Goal: Task Accomplishment & Management: Manage account settings

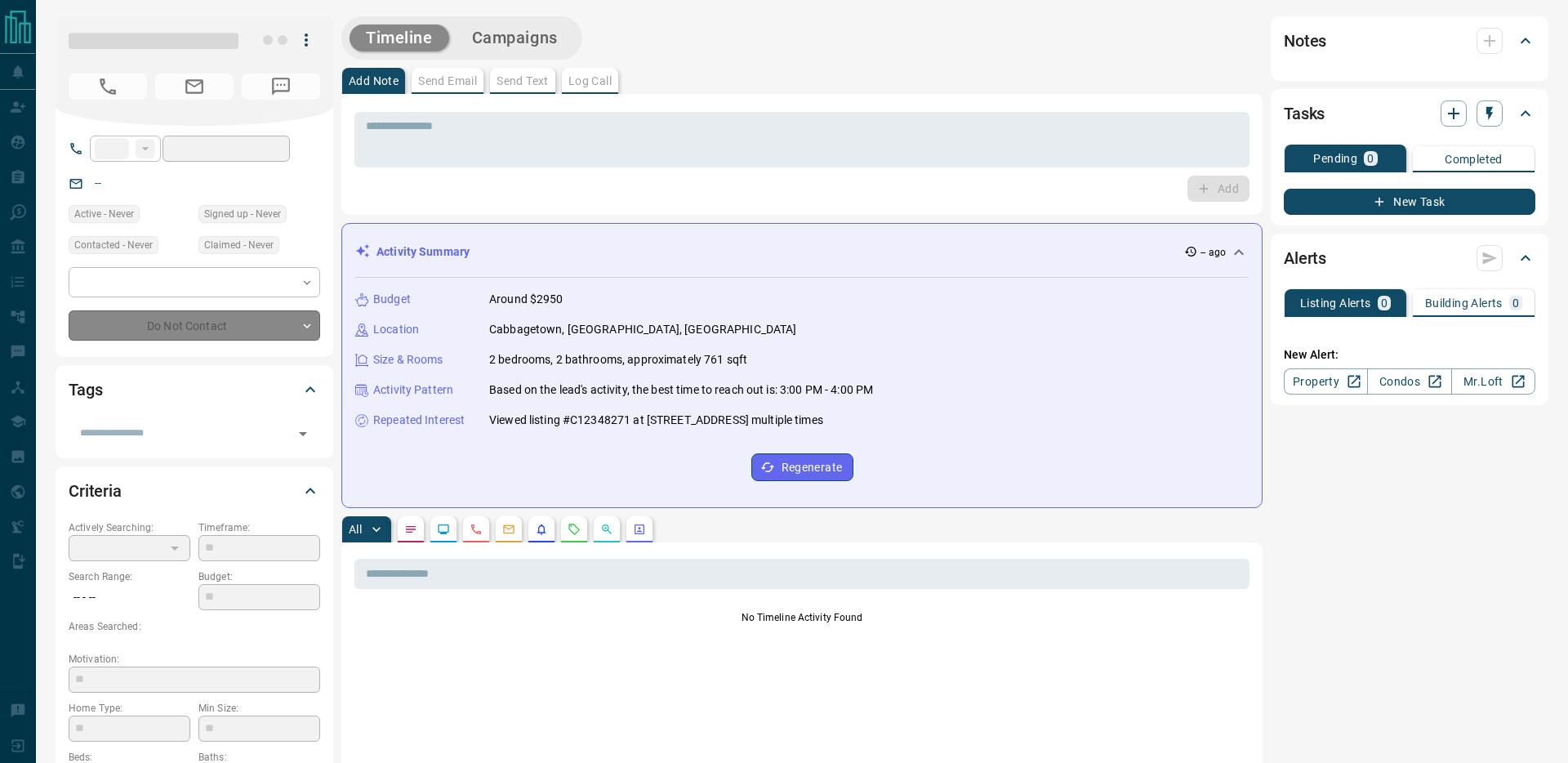
type input "**"
type input "**********"
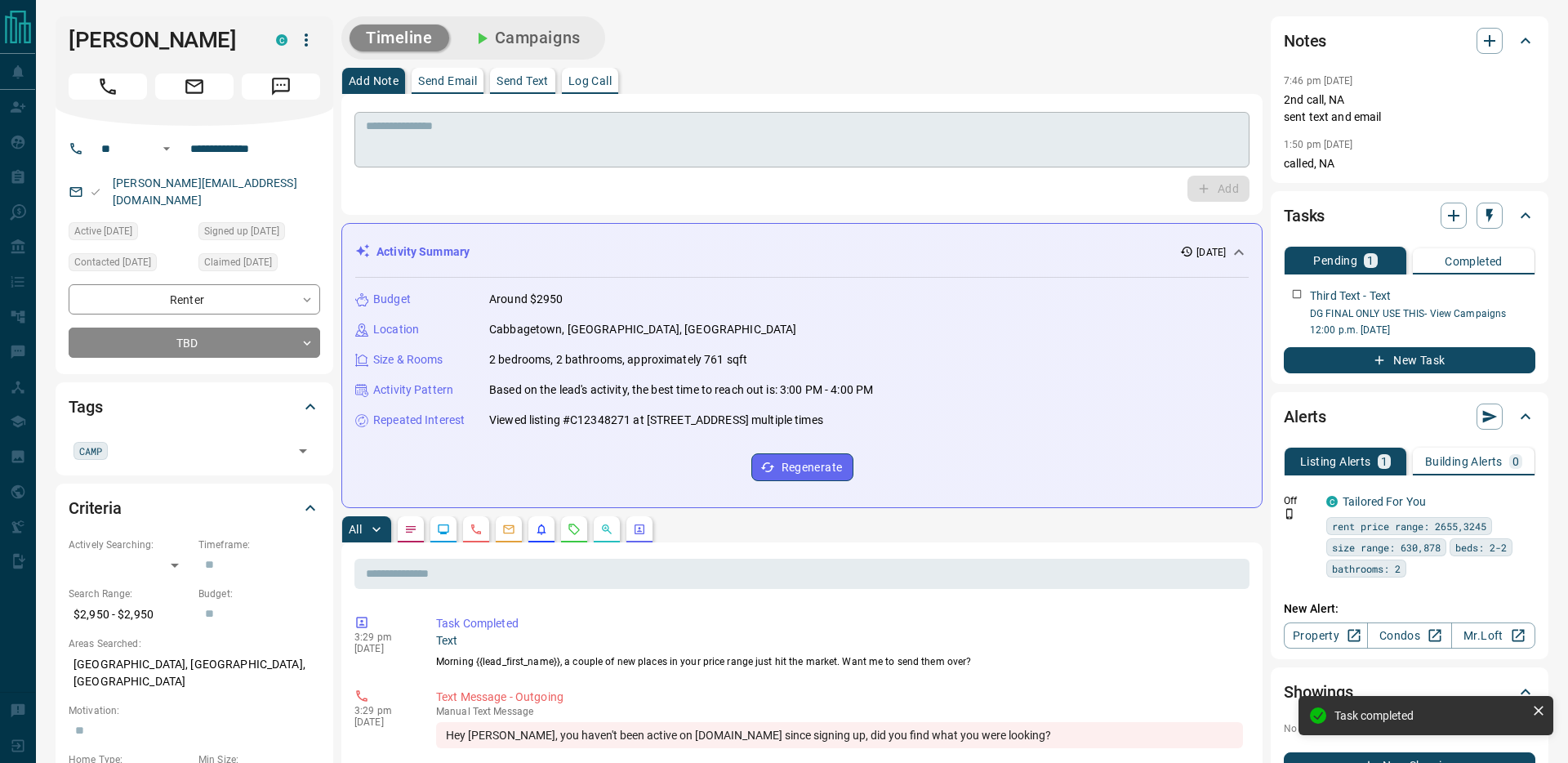
click at [1077, 148] on textarea at bounding box center [802, 140] width 872 height 42
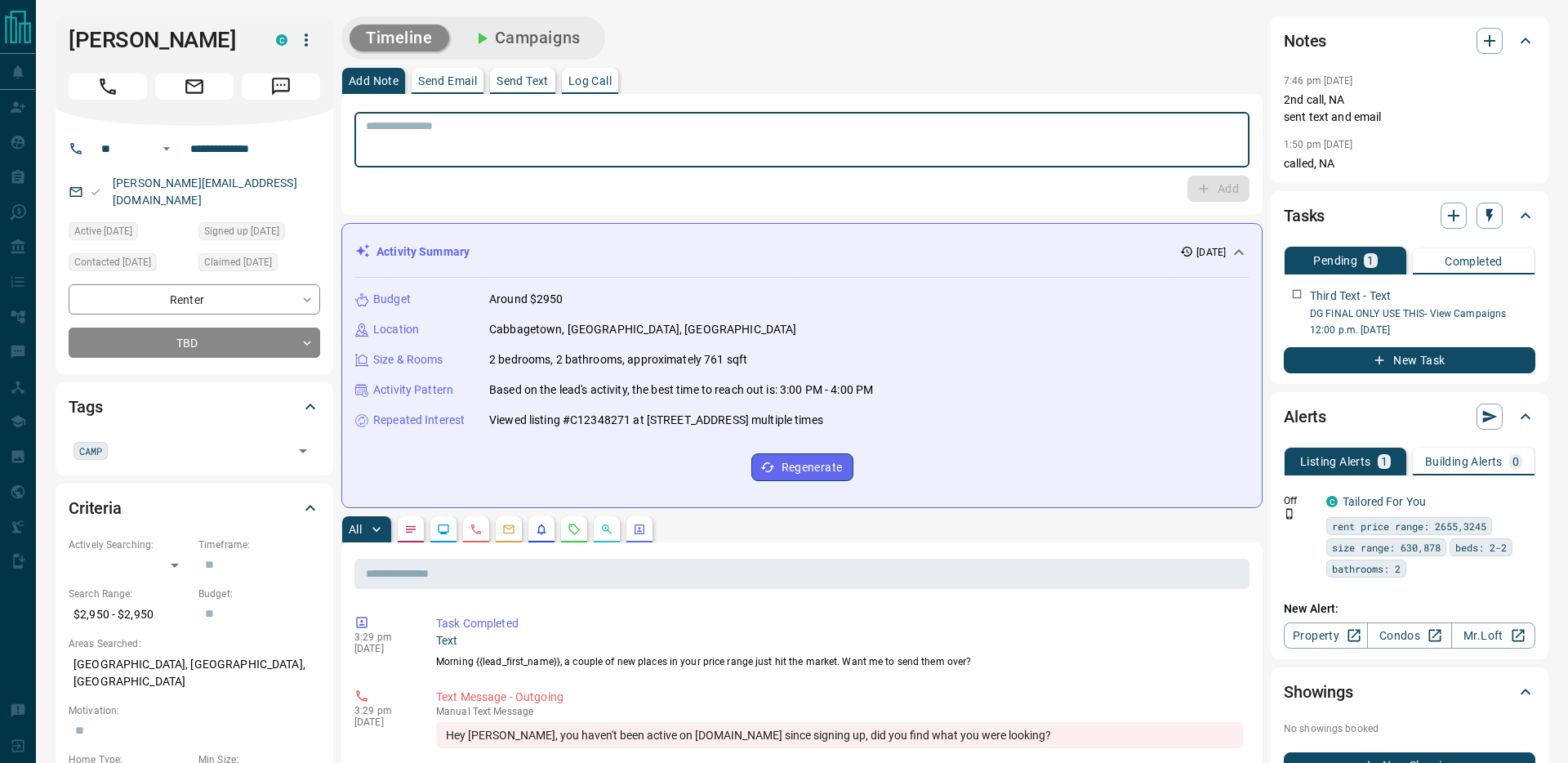
click at [512, 82] on p "Send Text" at bounding box center [523, 81] width 52 height 11
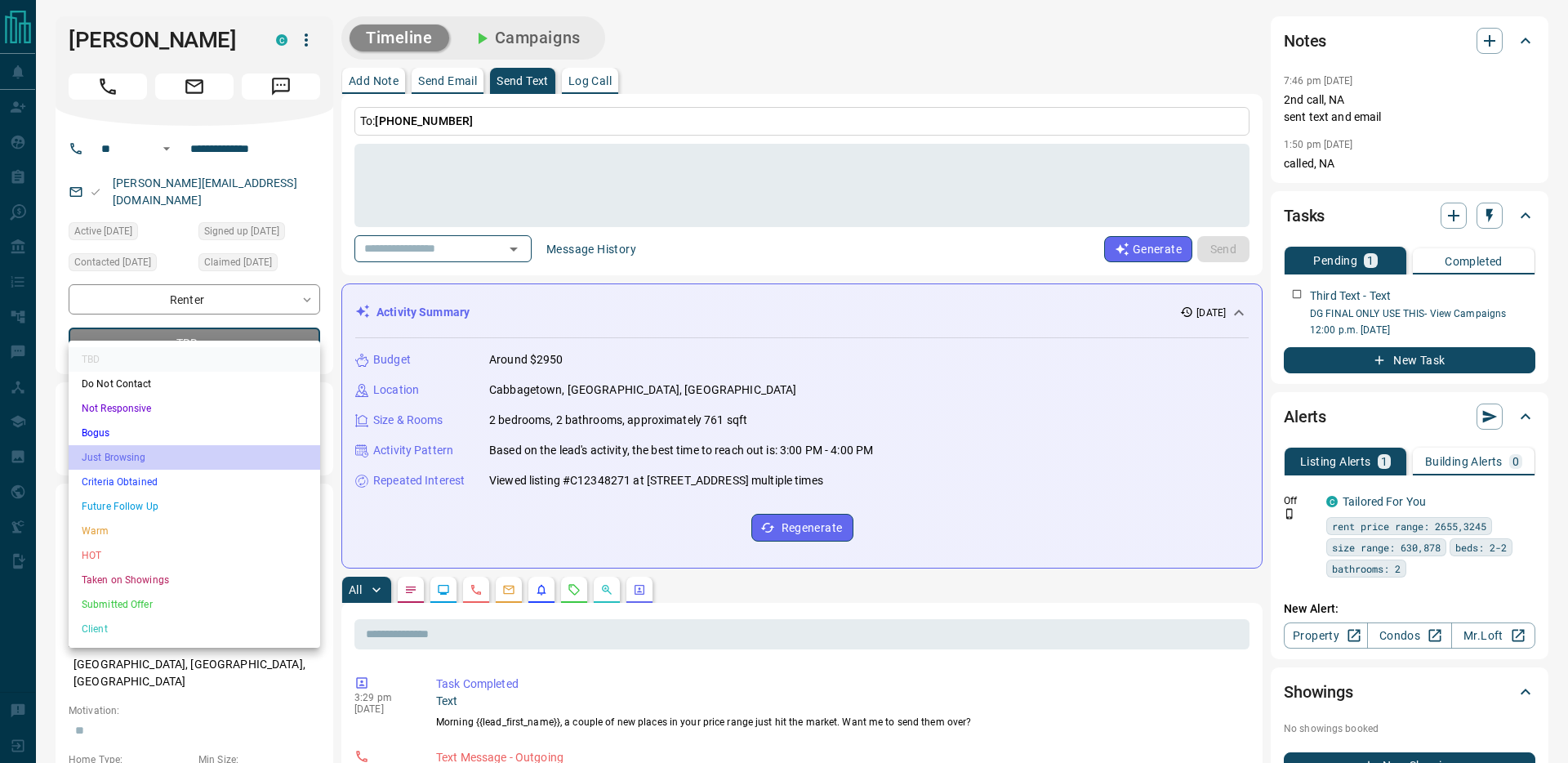
click at [161, 461] on li "Just Browsing" at bounding box center [194, 457] width 251 height 24
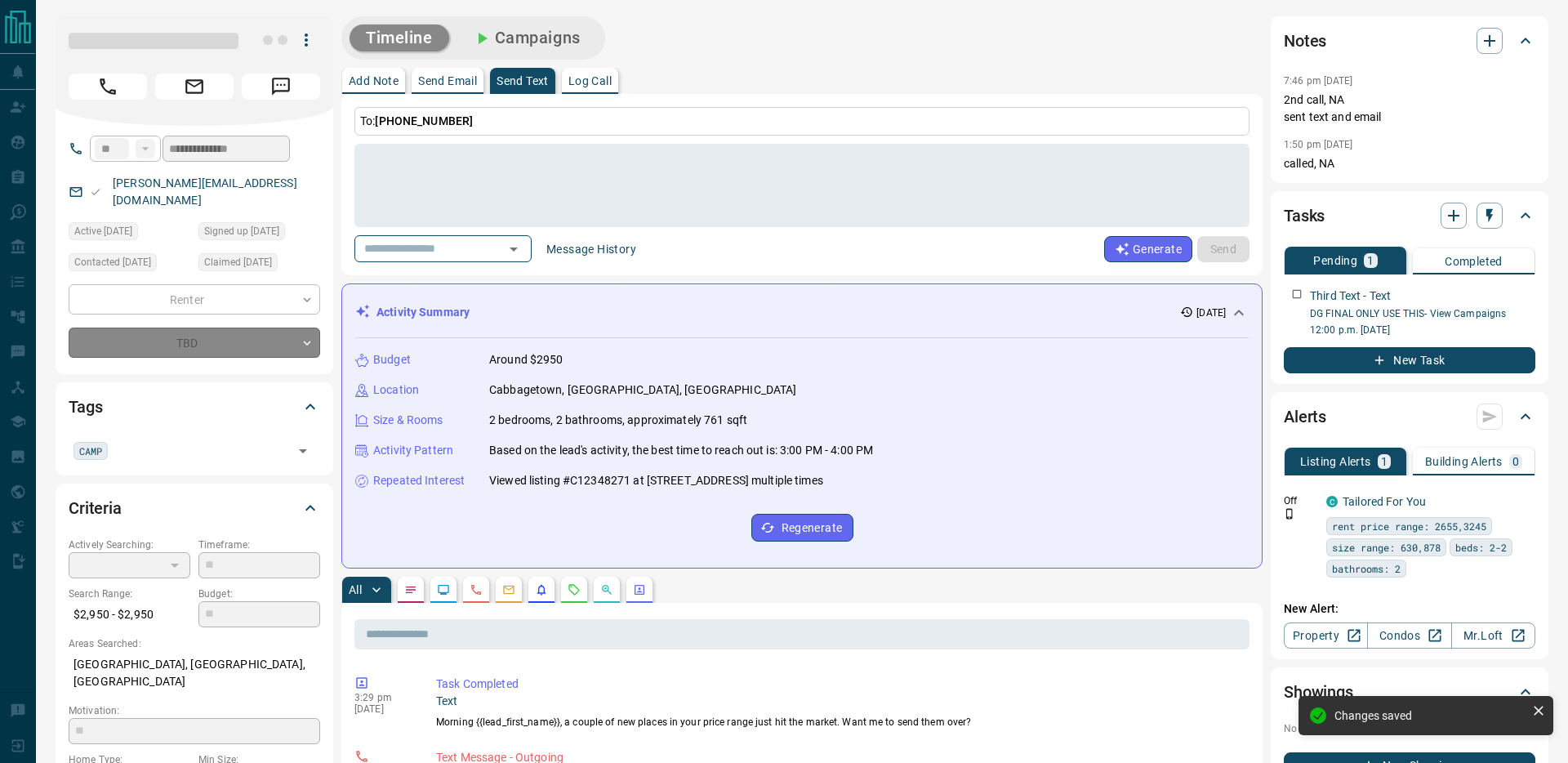
type input "*"
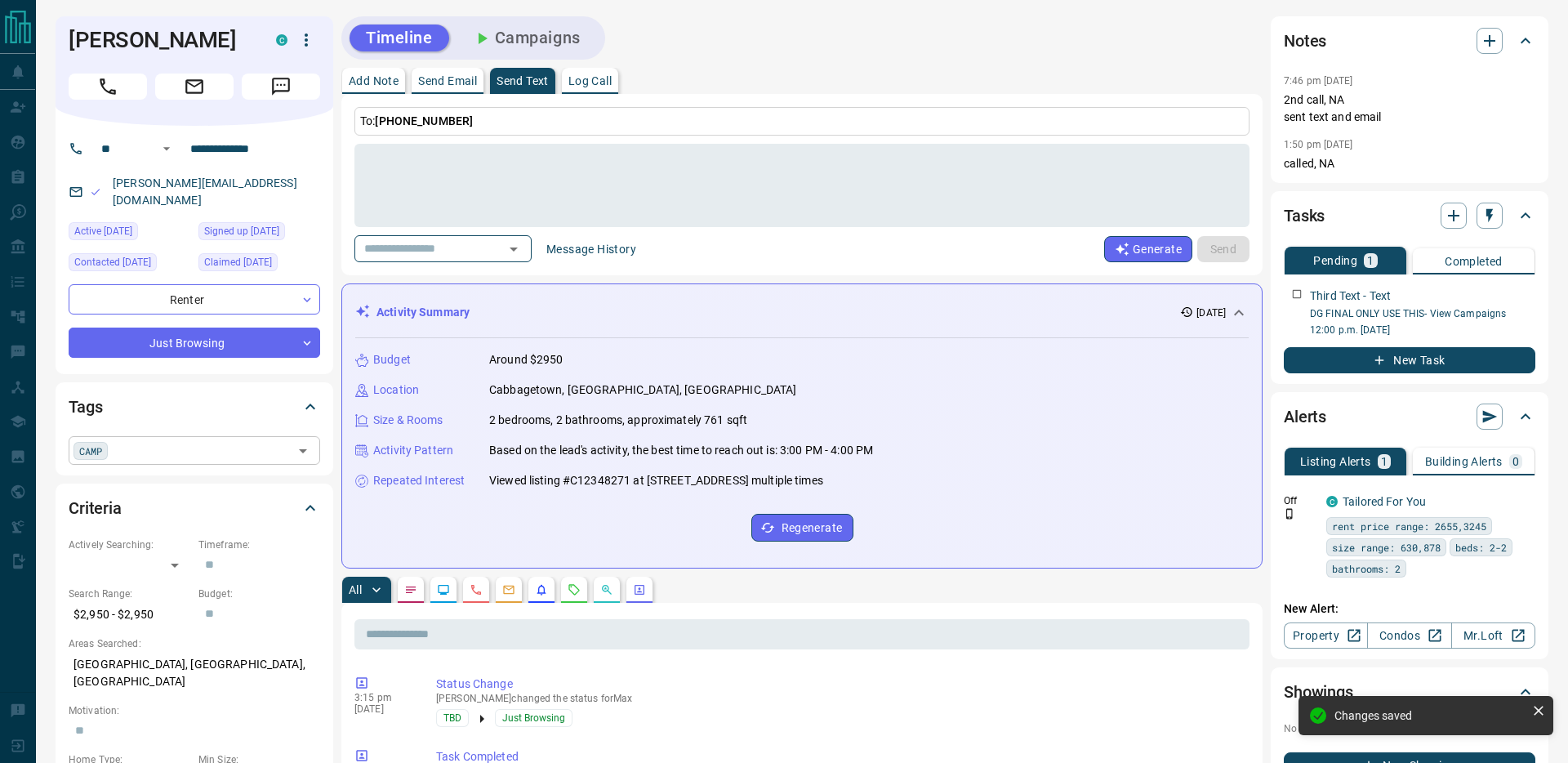
click at [148, 446] on div "CAMP ​" at bounding box center [194, 450] width 251 height 28
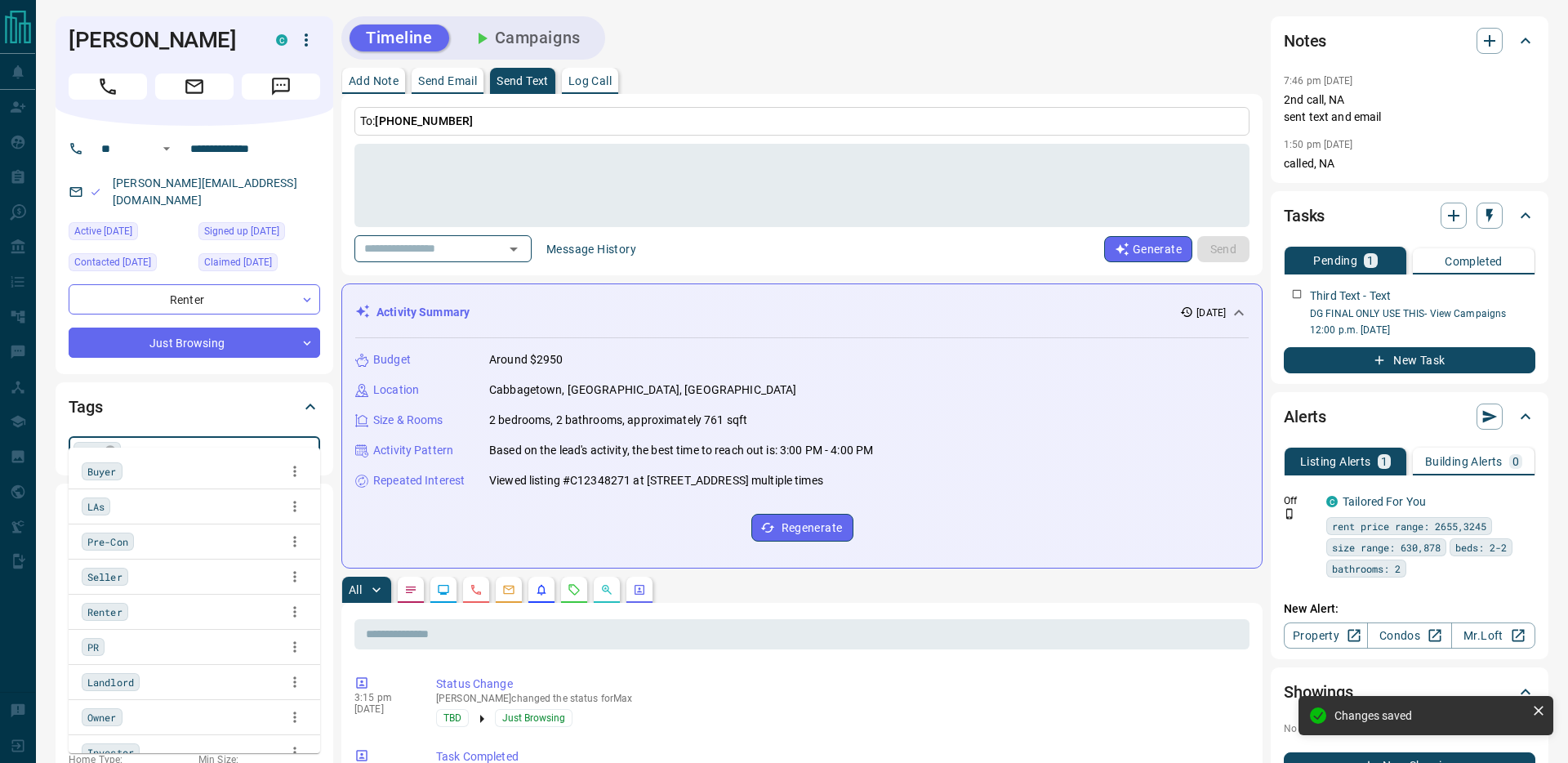
scroll to position [51, 0]
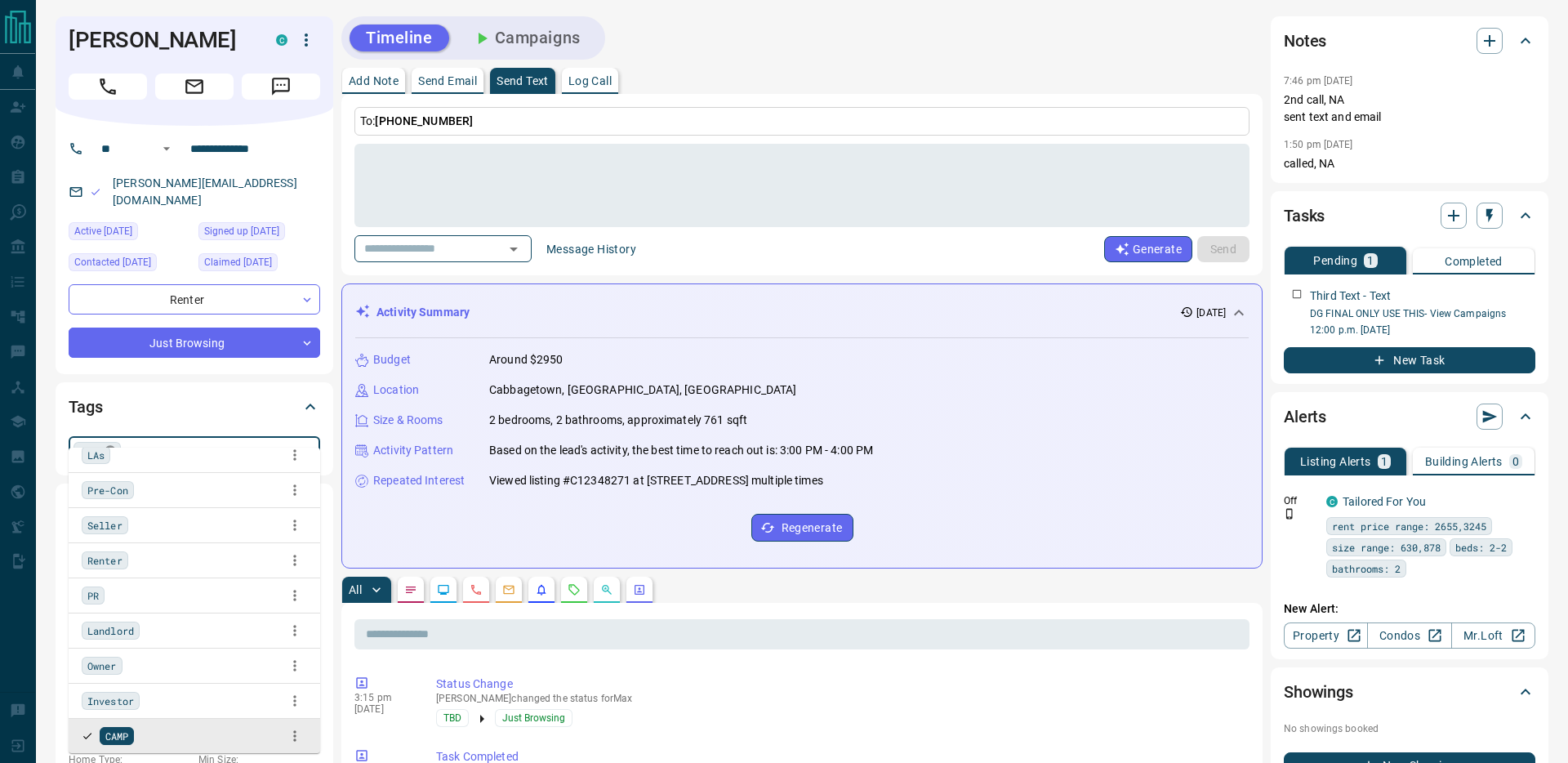
click at [113, 445] on icon at bounding box center [110, 451] width 13 height 13
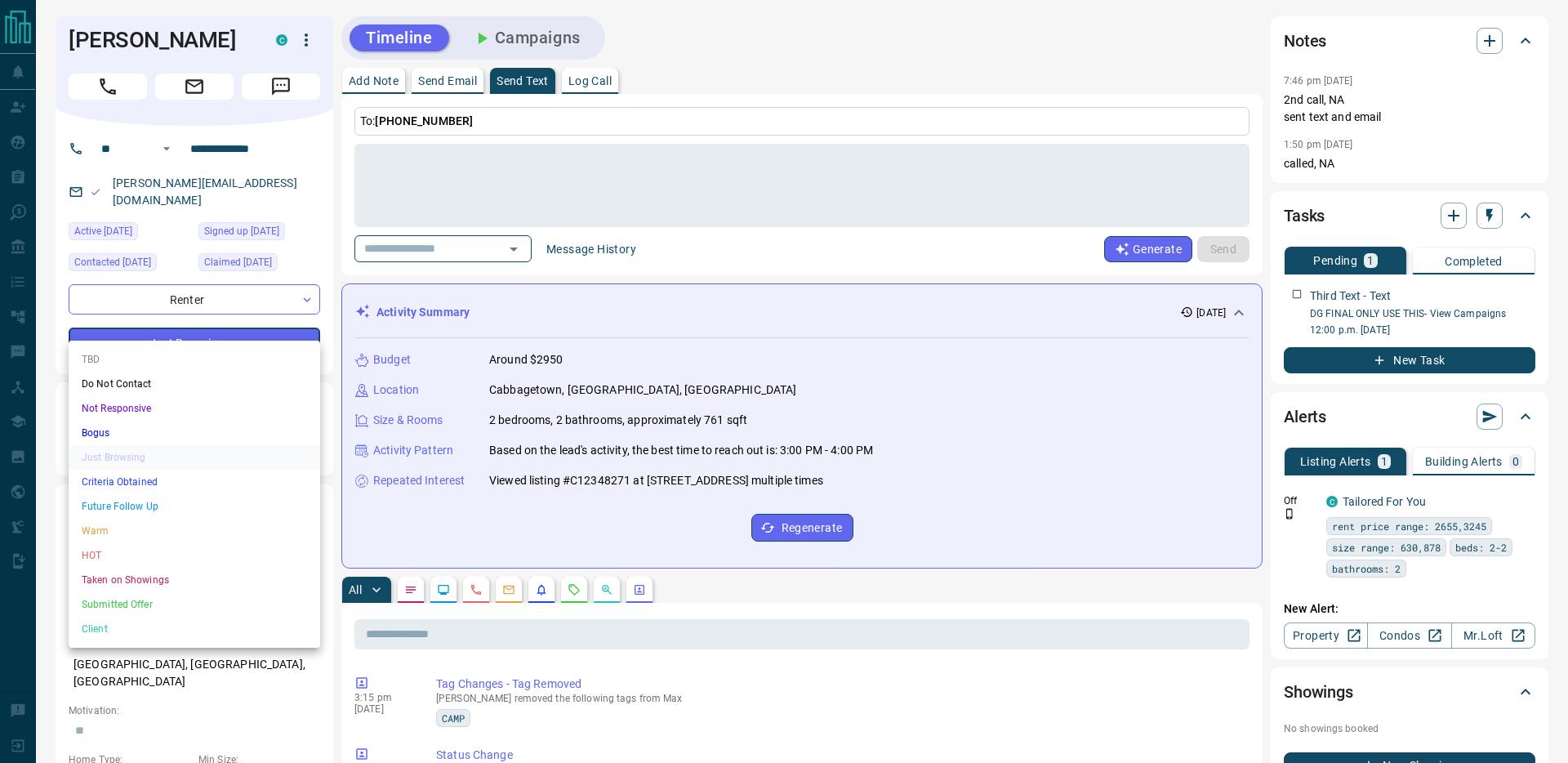
click at [231, 334] on div at bounding box center [784, 382] width 1568 height 763
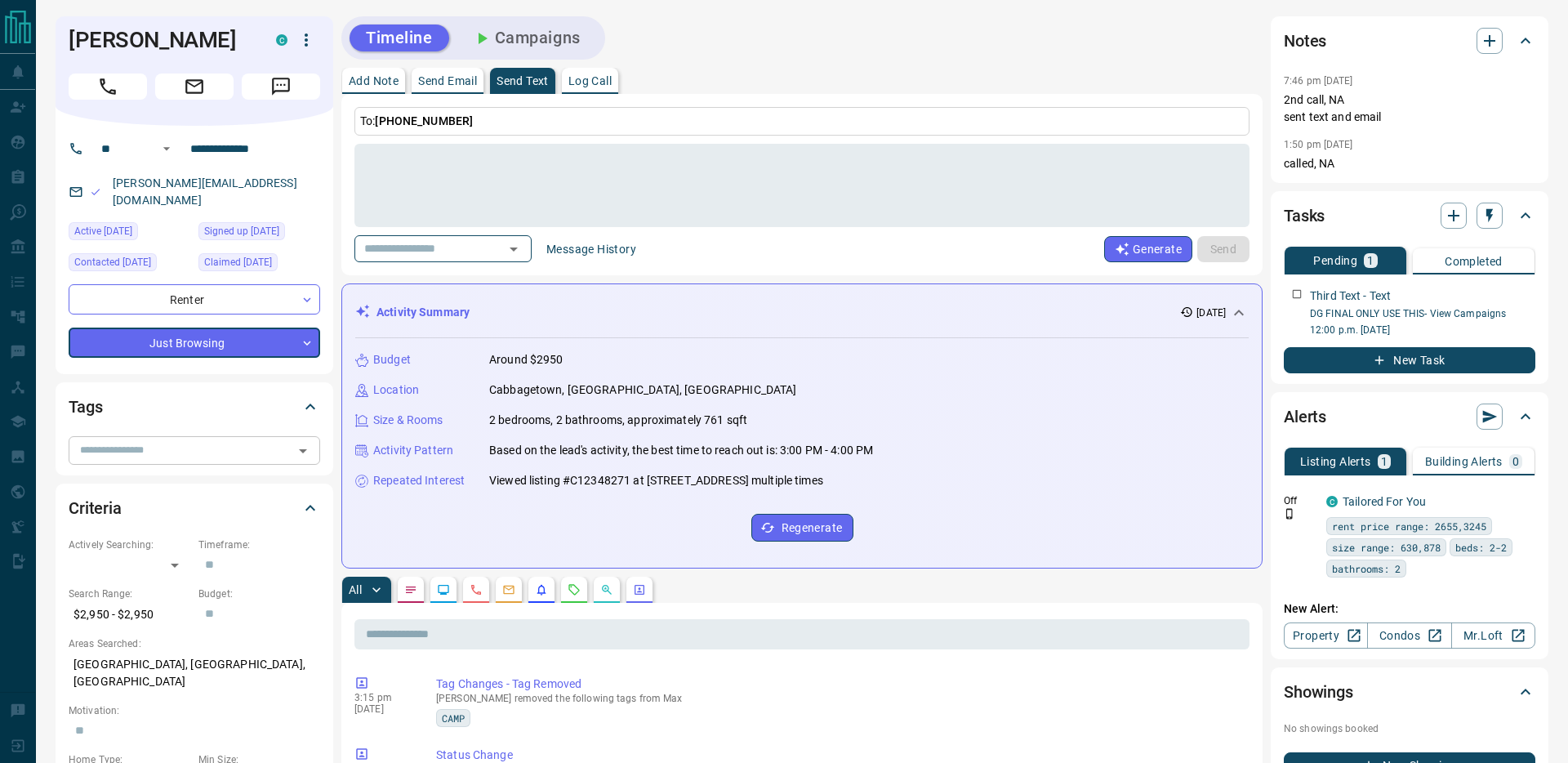
click at [393, 78] on p "Add Note" at bounding box center [373, 81] width 49 height 11
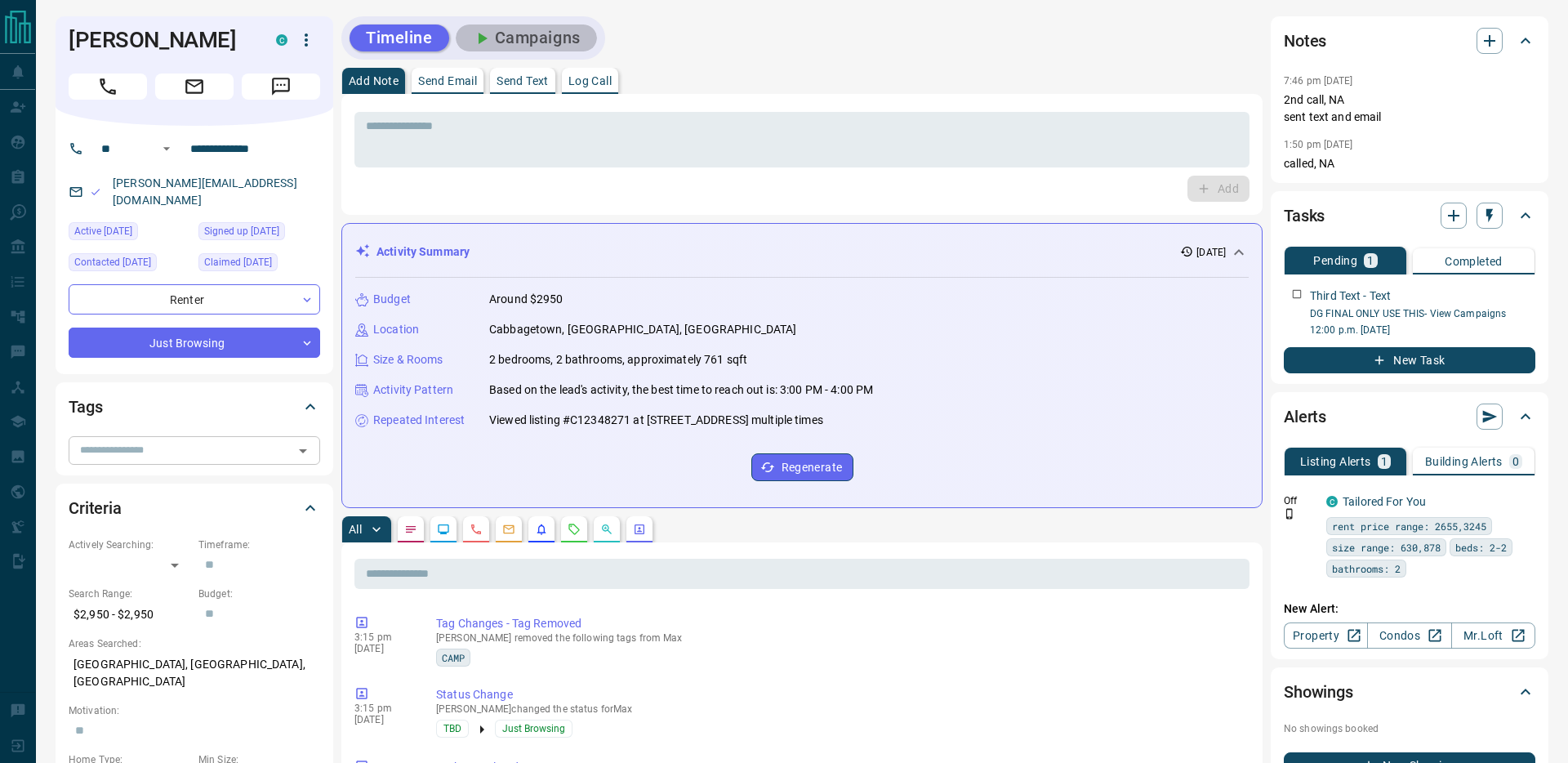
click at [549, 36] on button "Campaigns" at bounding box center [526, 37] width 141 height 27
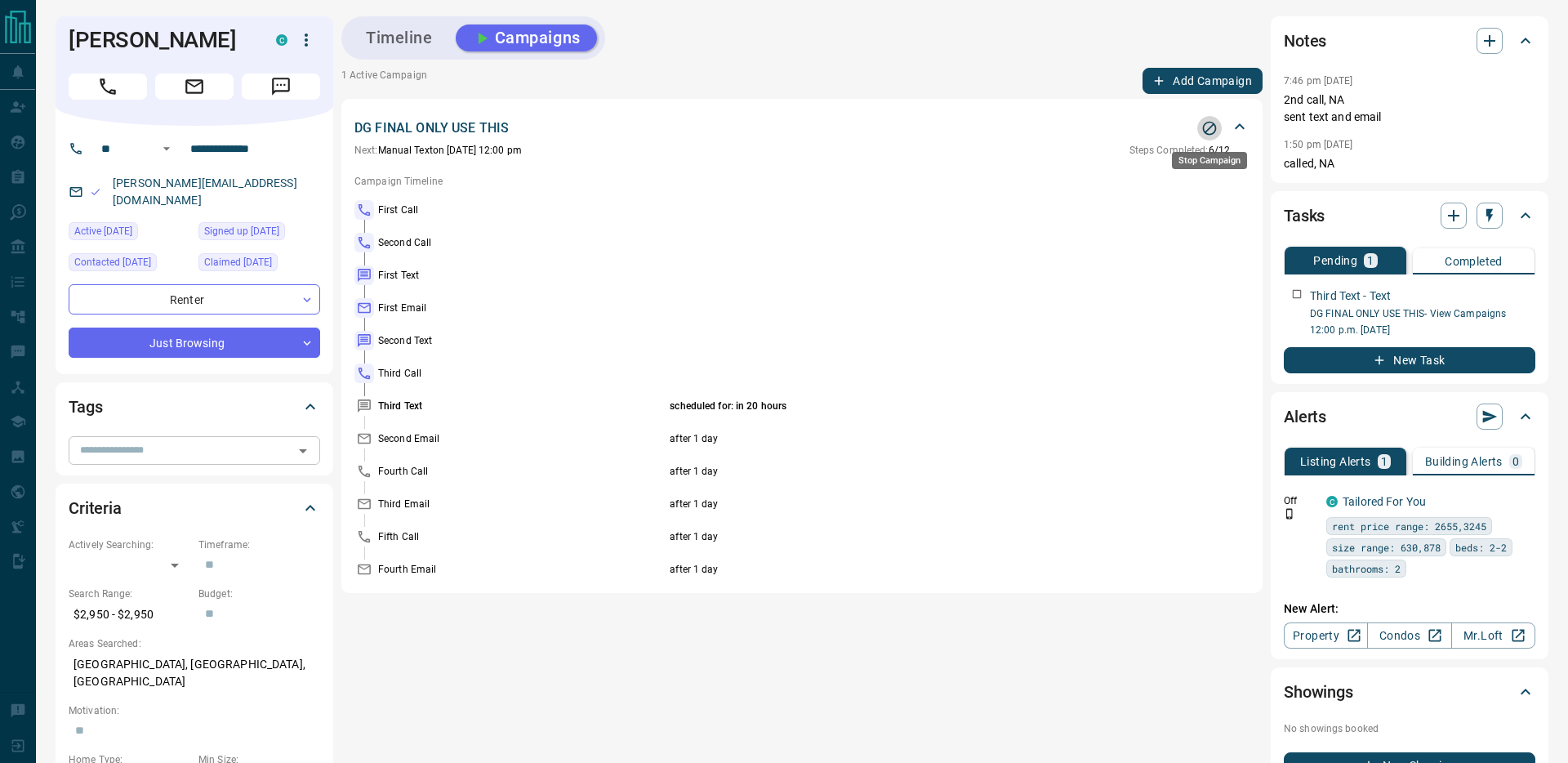
click at [1213, 132] on icon "Stop Campaign" at bounding box center [1209, 127] width 16 height 16
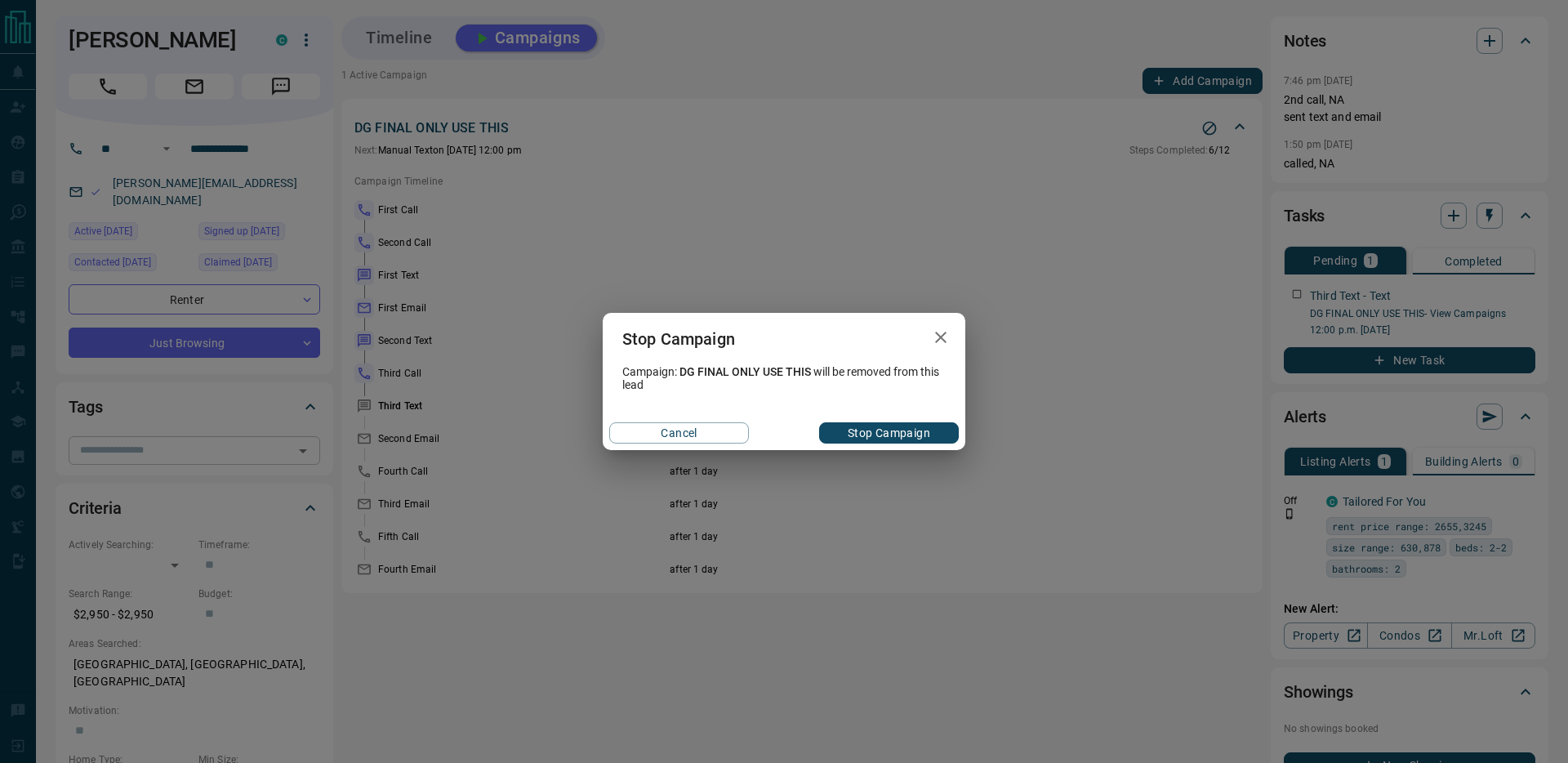
click at [914, 434] on button "Stop Campaign" at bounding box center [888, 433] width 140 height 21
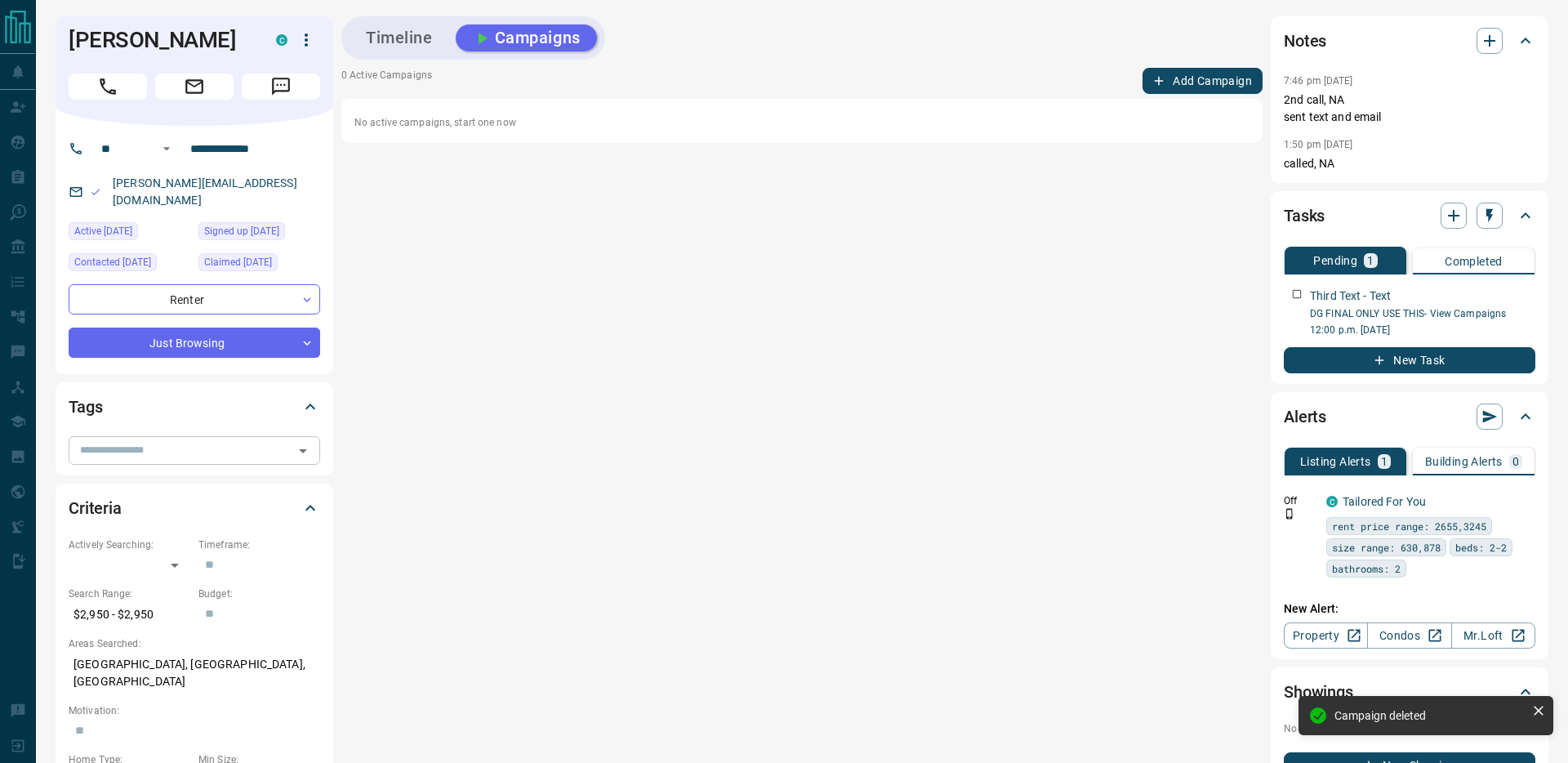
click at [399, 37] on button "Timeline" at bounding box center [399, 37] width 100 height 27
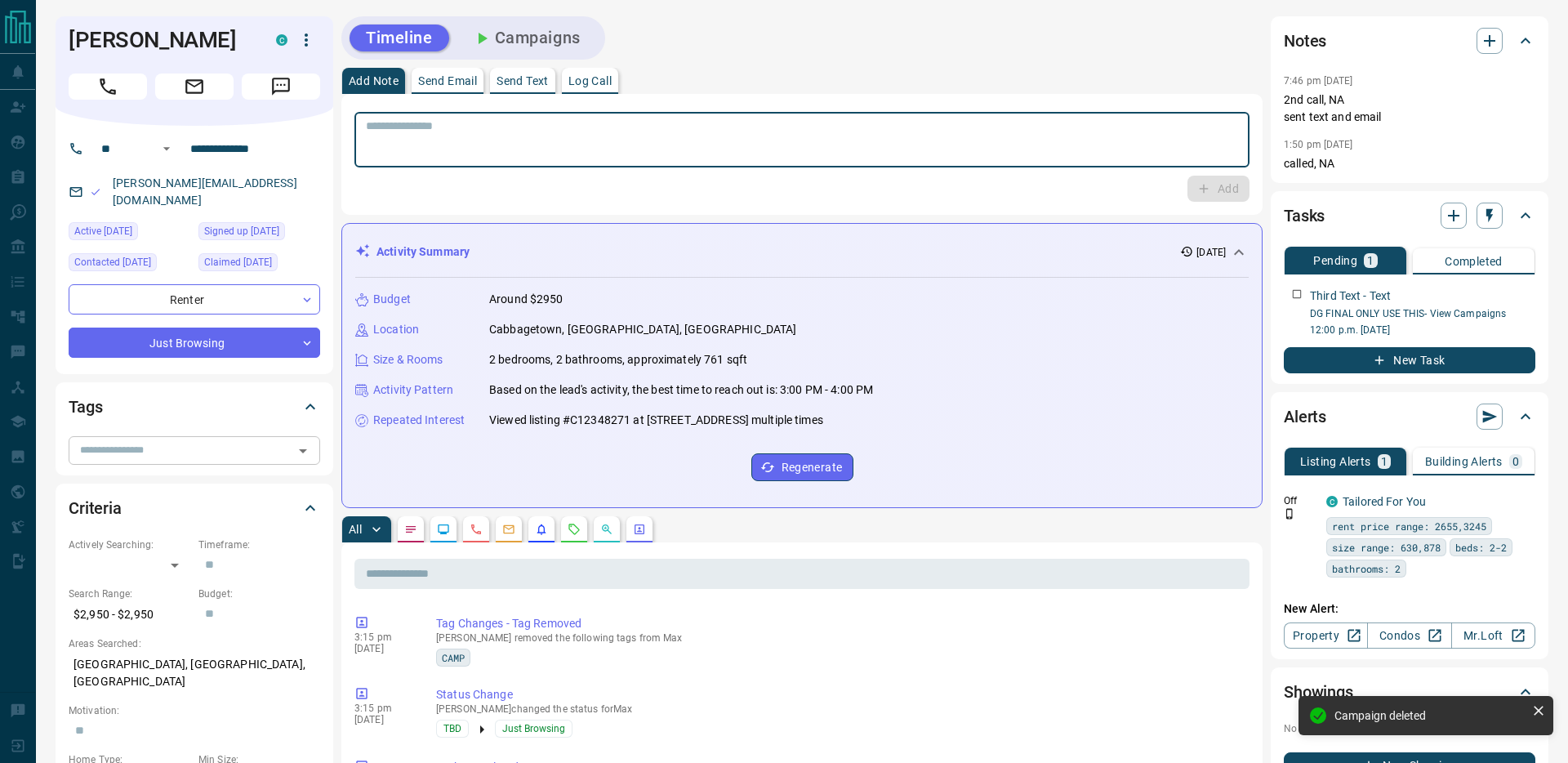
click at [420, 138] on textarea at bounding box center [802, 140] width 872 height 42
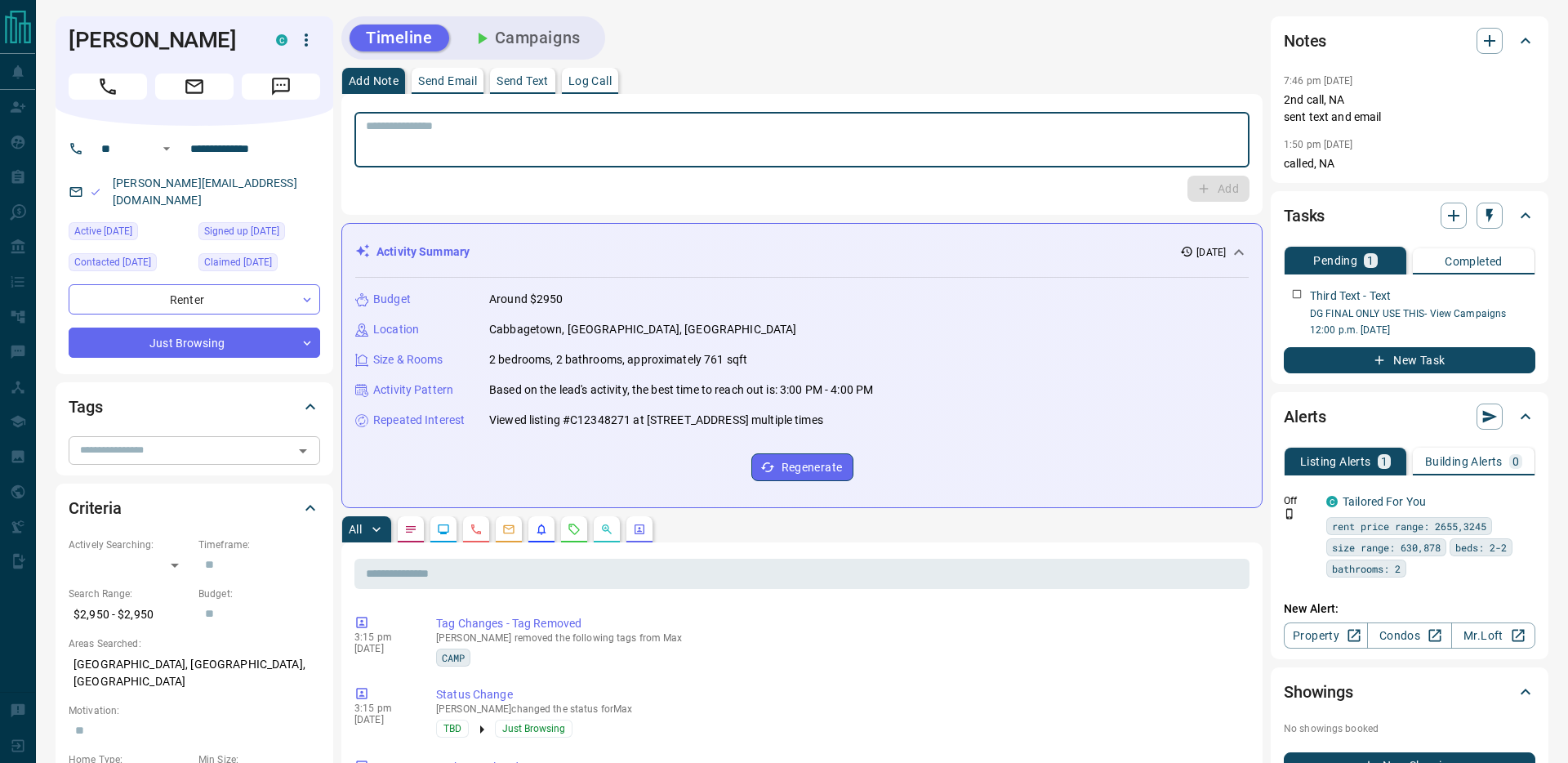
click at [420, 138] on textarea at bounding box center [802, 140] width 872 height 42
type textarea "*******"
type textarea "**********"
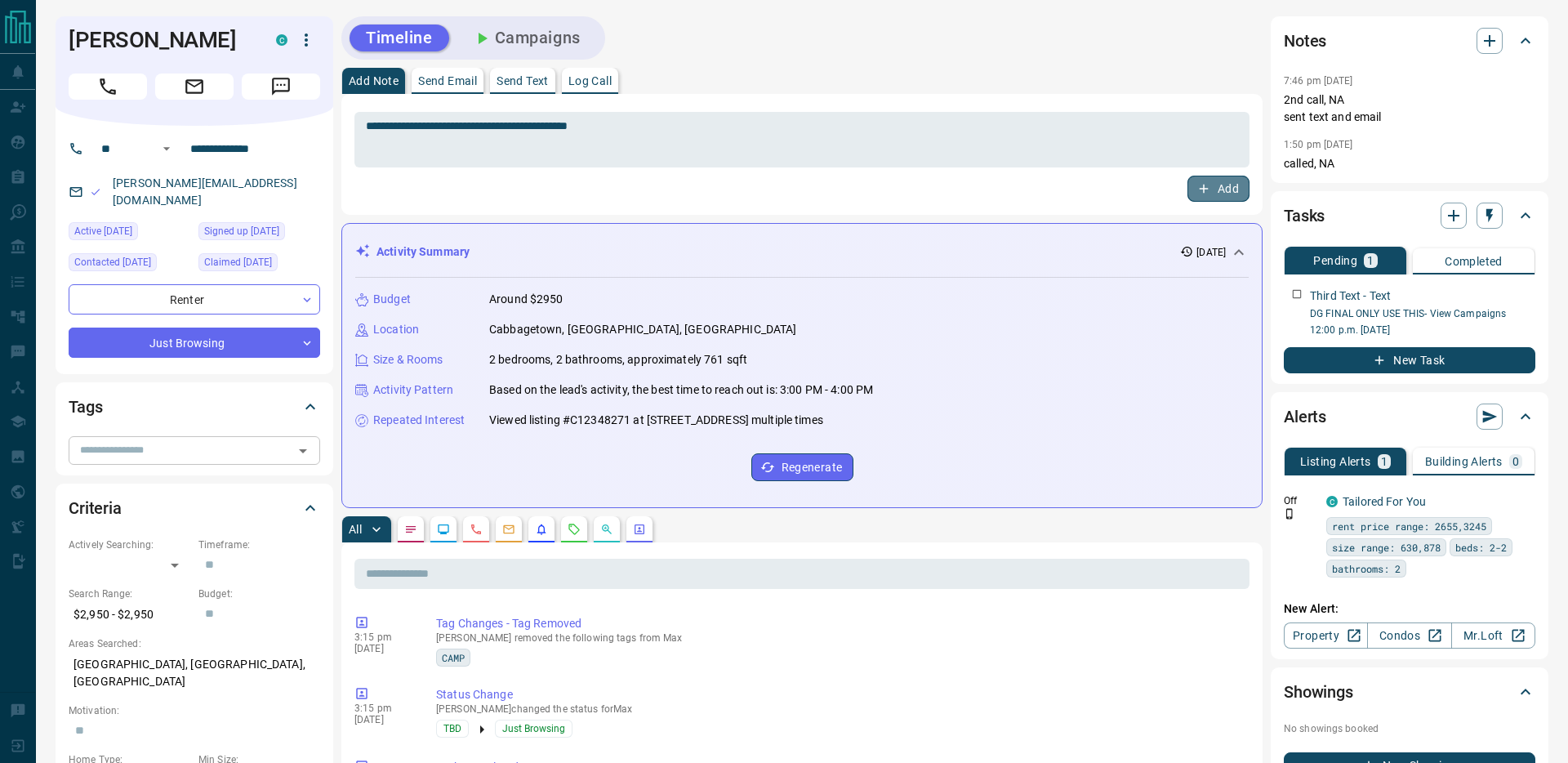
click at [1194, 178] on button "Add" at bounding box center [1219, 189] width 62 height 26
click at [1189, 183] on div "Add" at bounding box center [802, 189] width 895 height 26
